Goal: Information Seeking & Learning: Learn about a topic

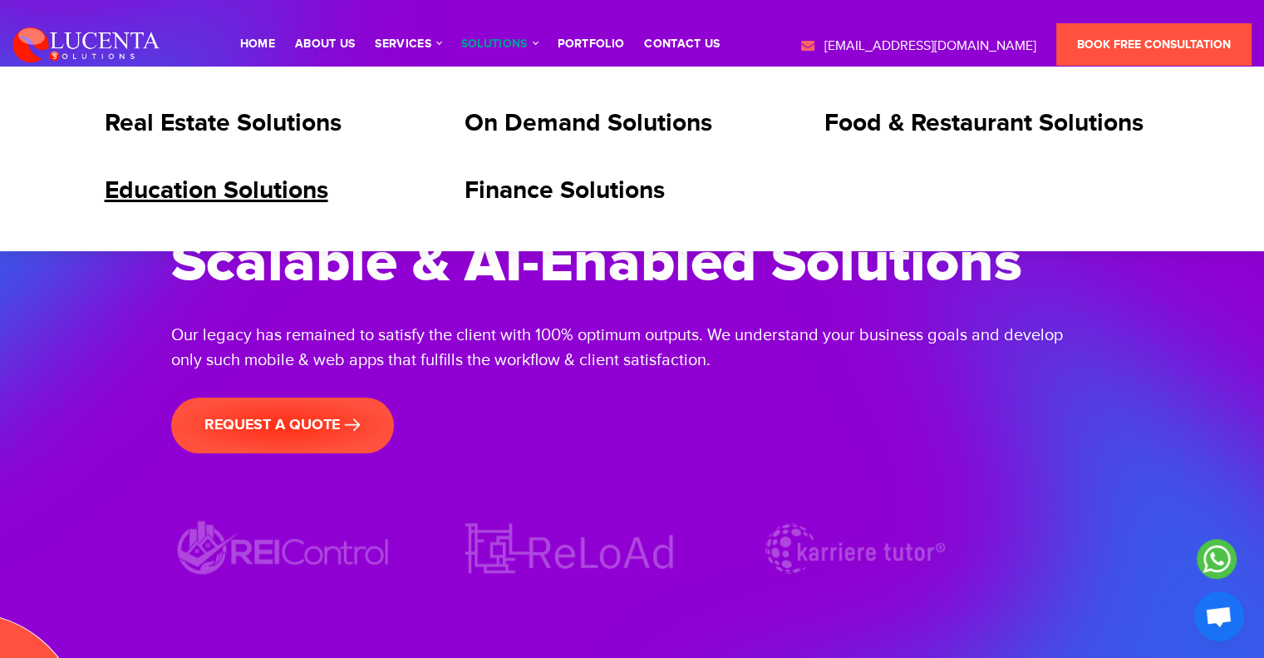
click at [276, 189] on link "Education Solutions" at bounding box center [217, 190] width 224 height 30
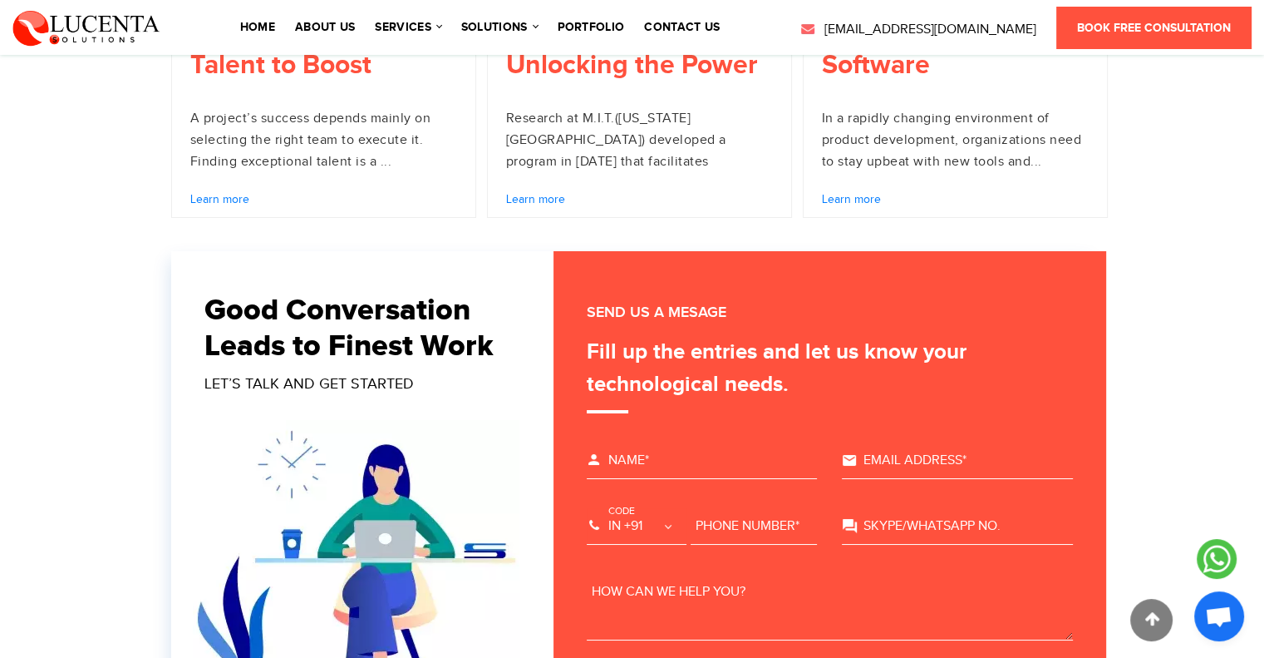
scroll to position [6069, 0]
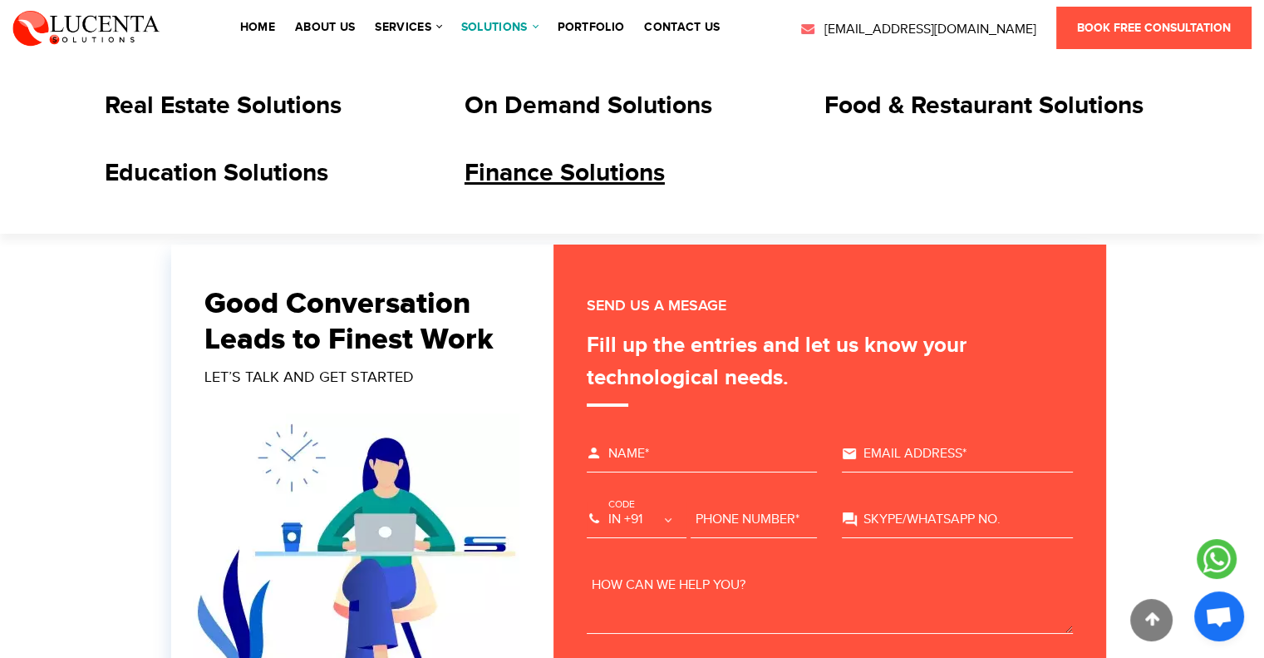
click at [525, 164] on link "Finance Solutions" at bounding box center [565, 173] width 200 height 30
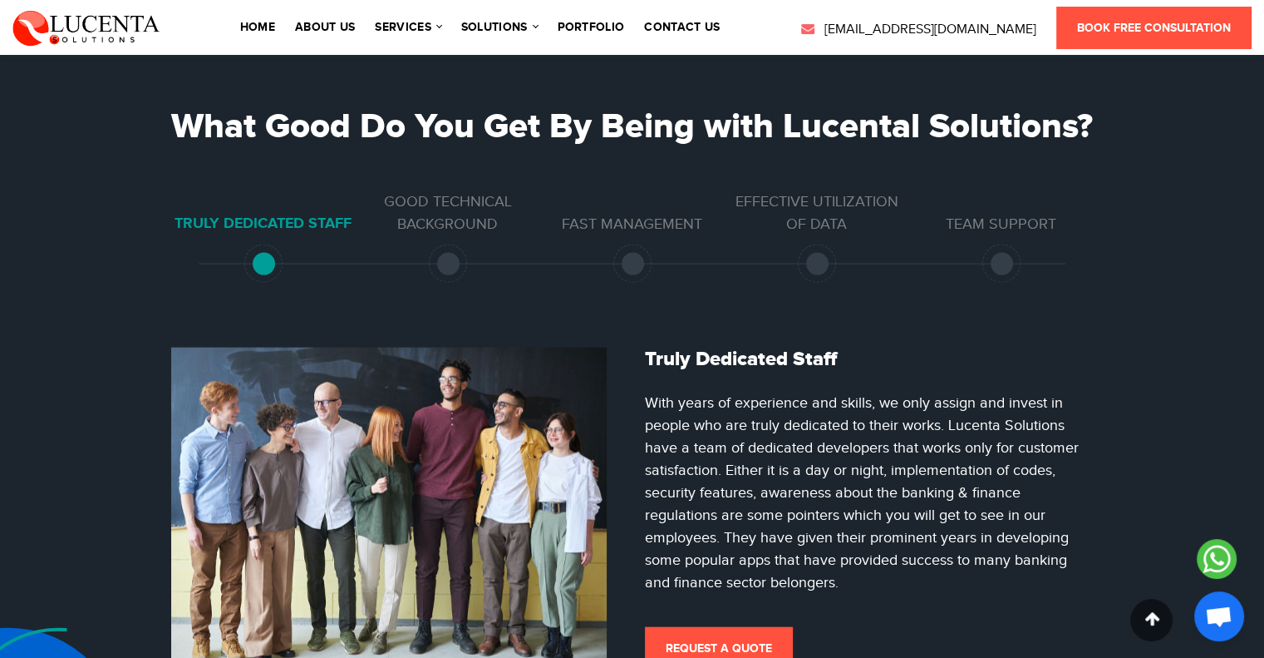
scroll to position [3575, 0]
click at [462, 235] on li "Good Technical Background" at bounding box center [448, 212] width 185 height 45
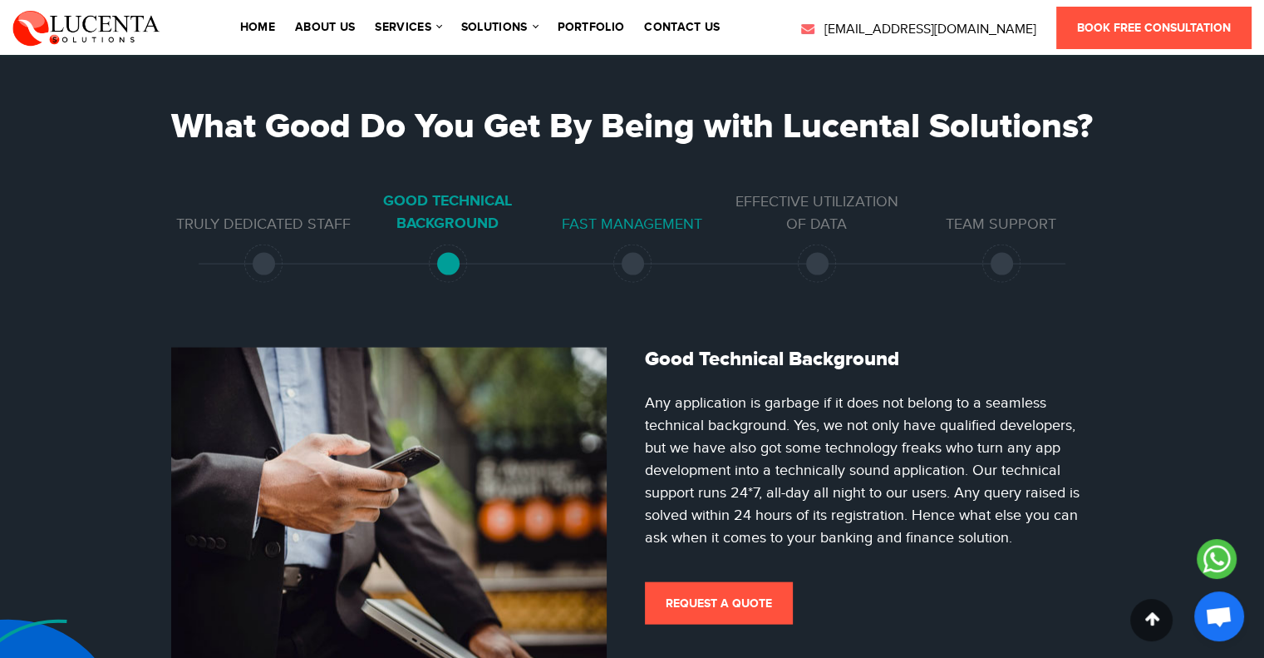
click at [628, 235] on li "Fast Management" at bounding box center [632, 224] width 185 height 22
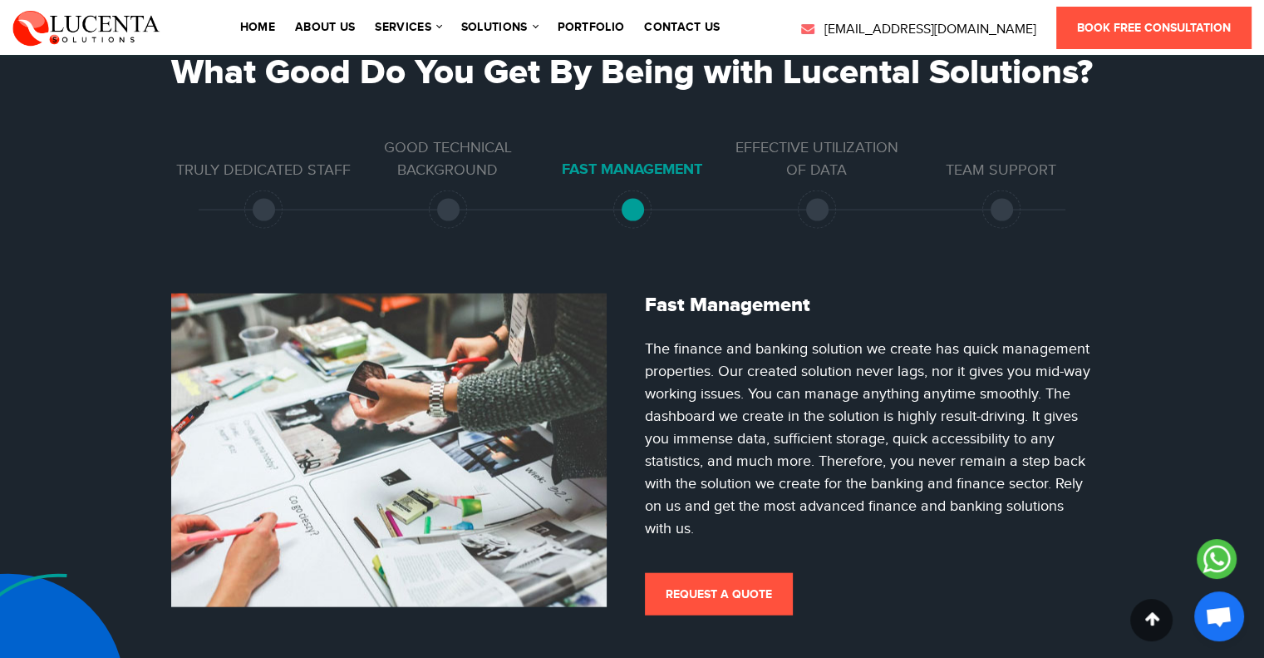
scroll to position [3658, 0]
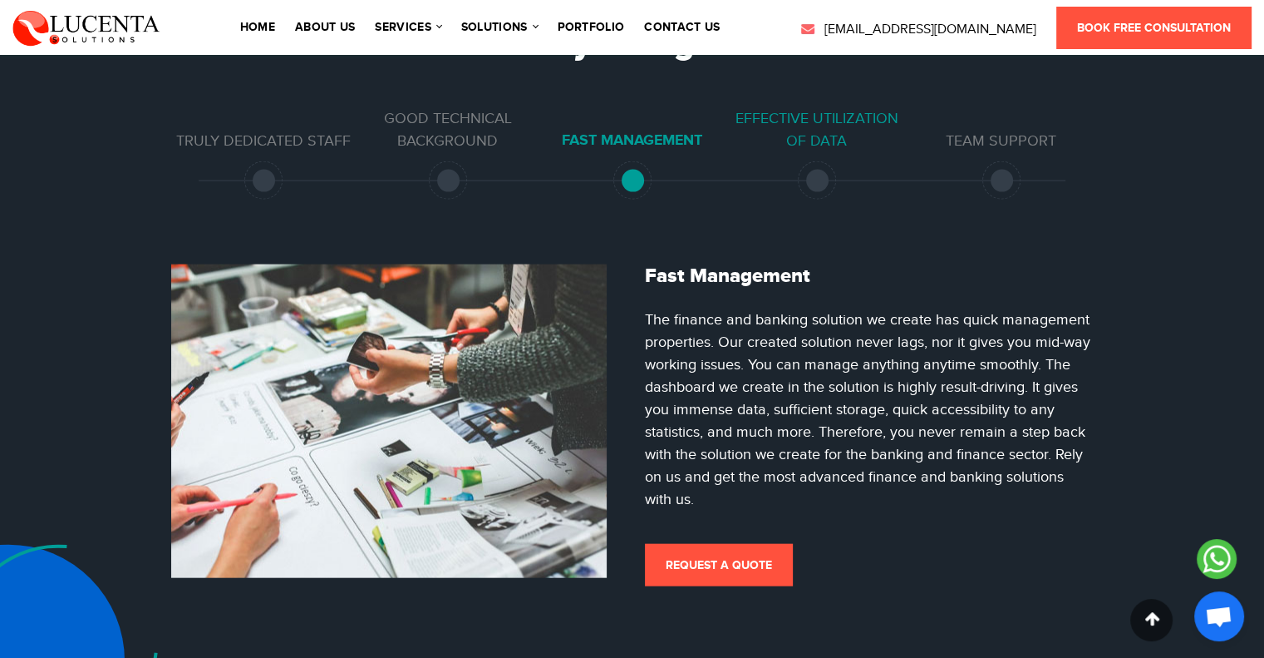
click at [813, 152] on li "Effective Utilization of Data" at bounding box center [817, 129] width 185 height 45
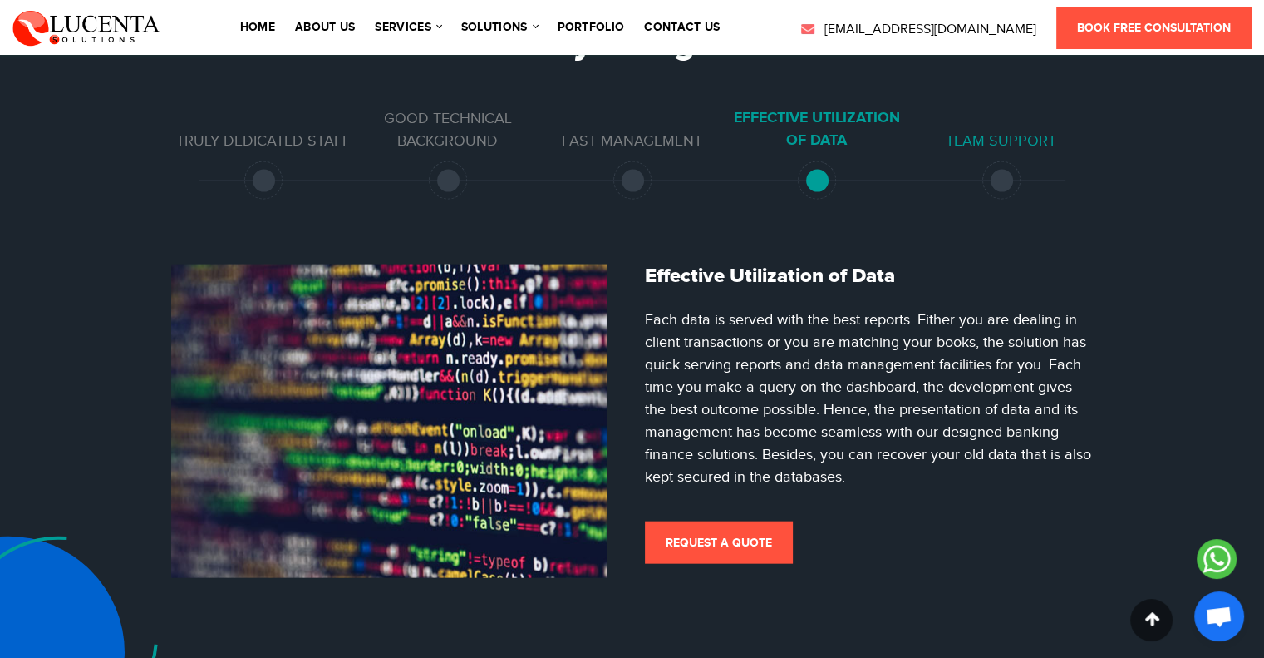
click at [1007, 152] on li "Team Support" at bounding box center [1001, 141] width 185 height 22
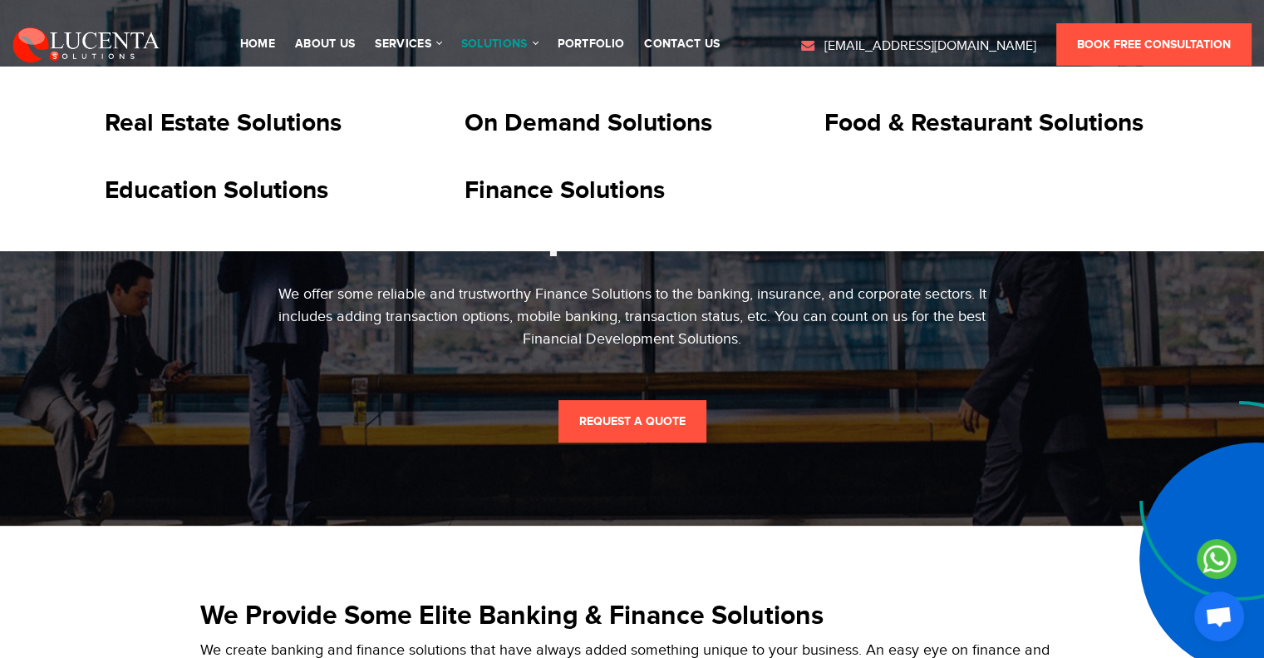
scroll to position [0, 0]
